Goal: Find specific page/section

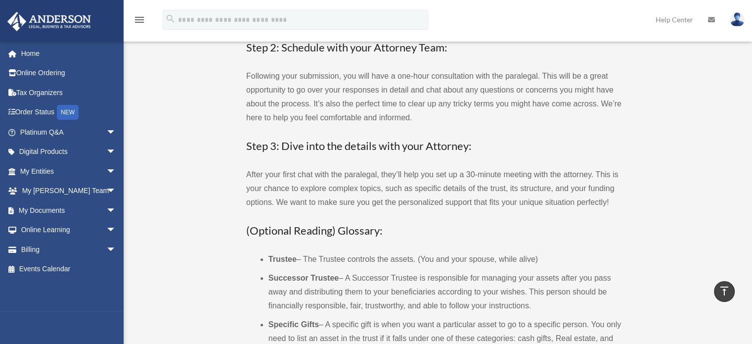
scroll to position [33, 0]
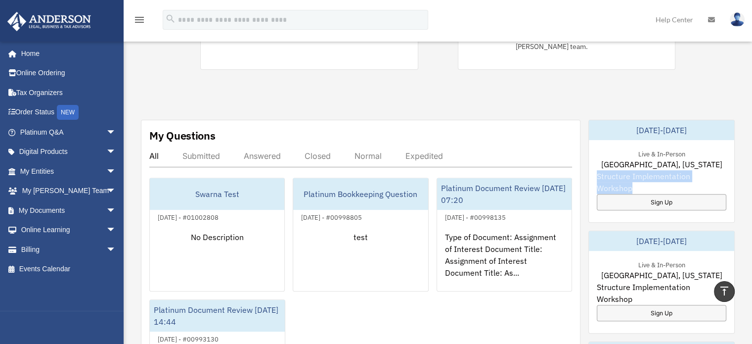
scroll to position [247, 0]
